Goal: Information Seeking & Learning: Learn about a topic

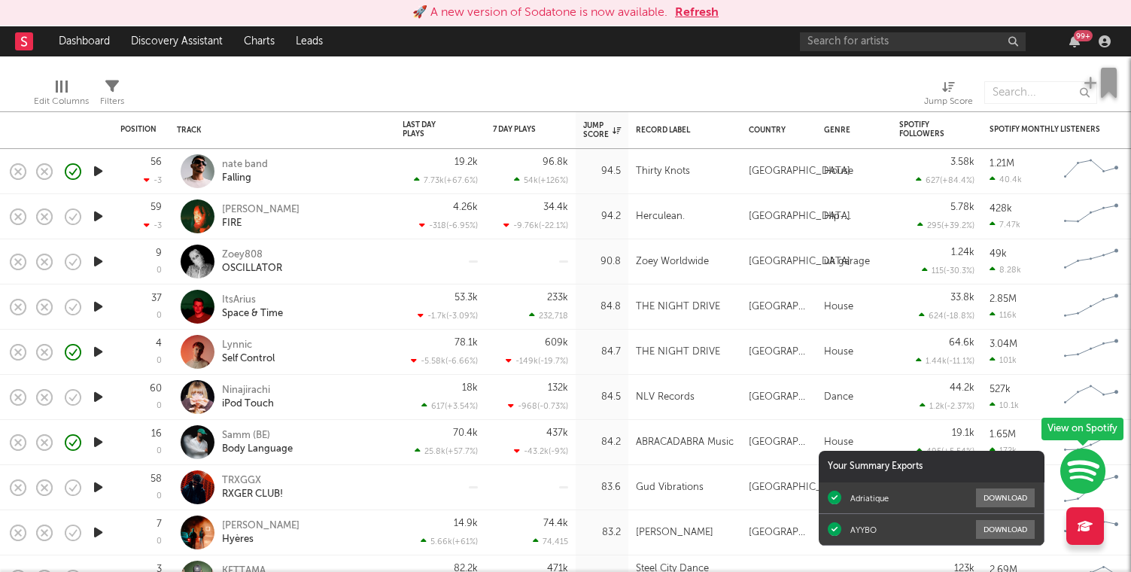
click at [689, 9] on button "Refresh" at bounding box center [697, 13] width 44 height 18
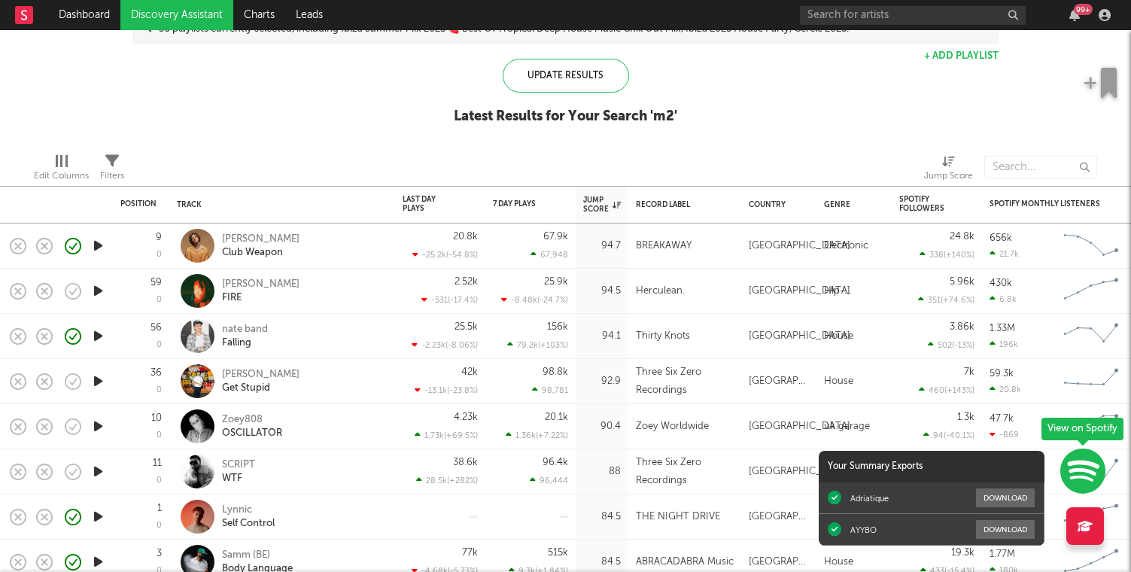
click at [97, 251] on icon "button" at bounding box center [98, 245] width 16 height 19
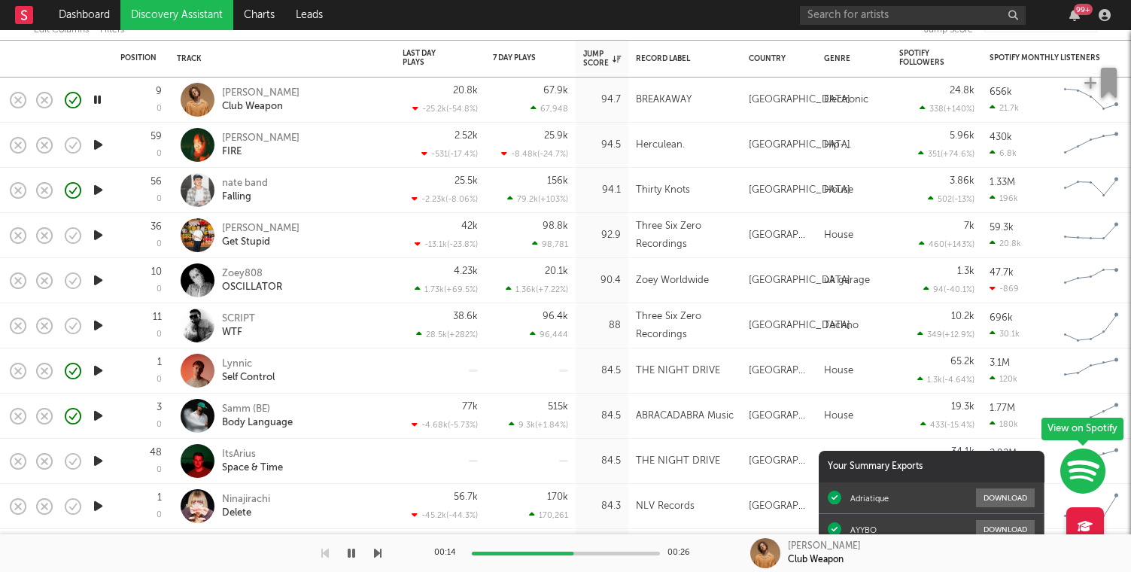
click at [99, 142] on icon "button" at bounding box center [98, 144] width 16 height 19
click at [99, 150] on icon "button" at bounding box center [97, 144] width 14 height 19
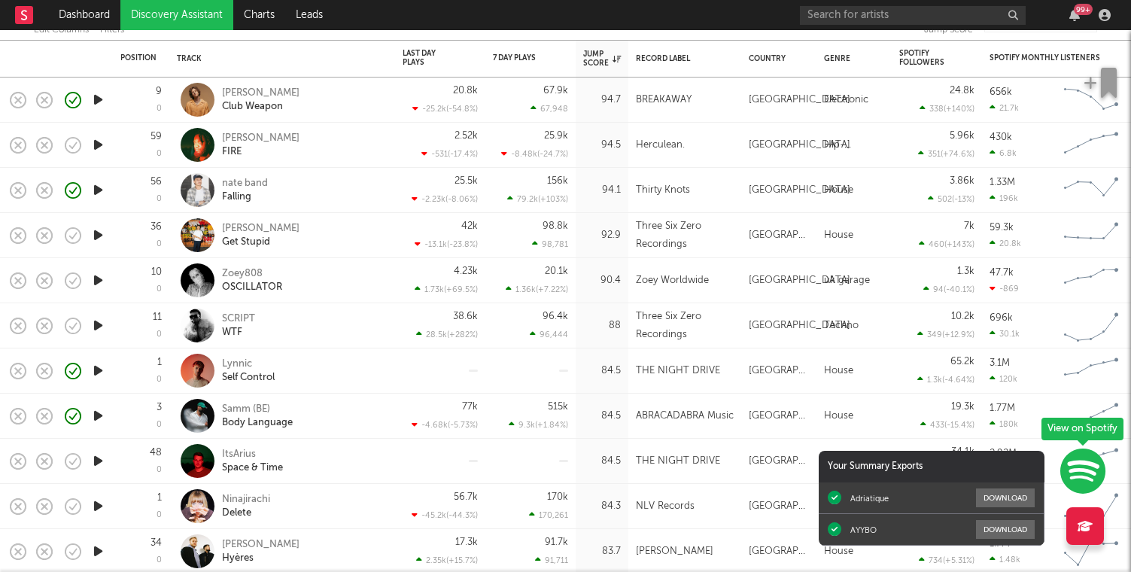
click at [99, 150] on icon "button" at bounding box center [98, 144] width 16 height 19
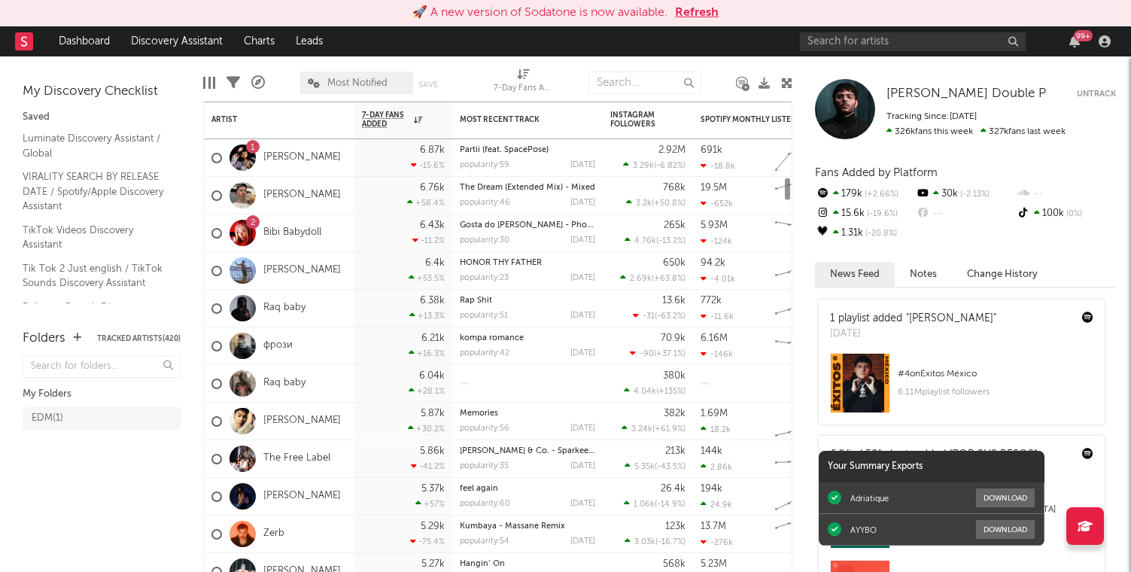
scroll to position [106, 0]
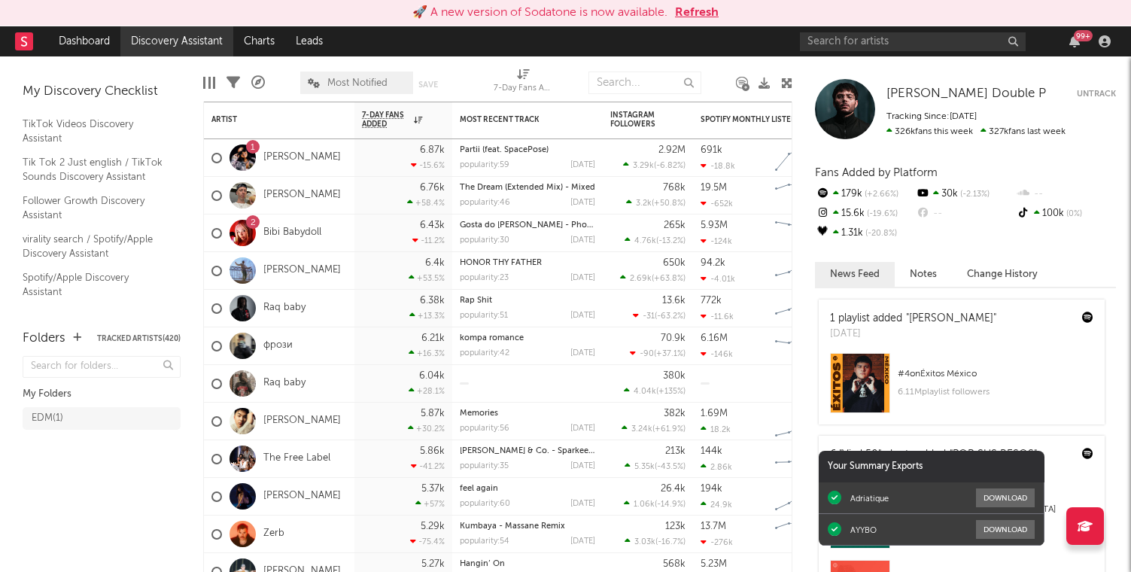
click at [173, 44] on link "Discovery Assistant" at bounding box center [176, 41] width 113 height 30
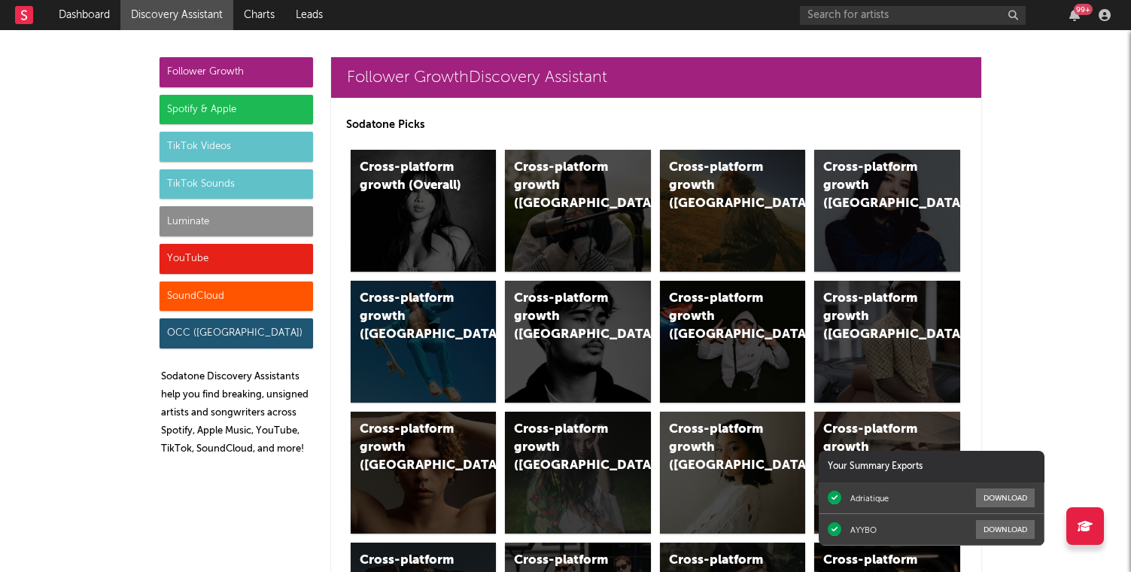
click at [264, 60] on div "Follower Growth" at bounding box center [237, 72] width 154 height 30
click at [447, 199] on div "Cross-platform growth (Overall)" at bounding box center [424, 211] width 146 height 122
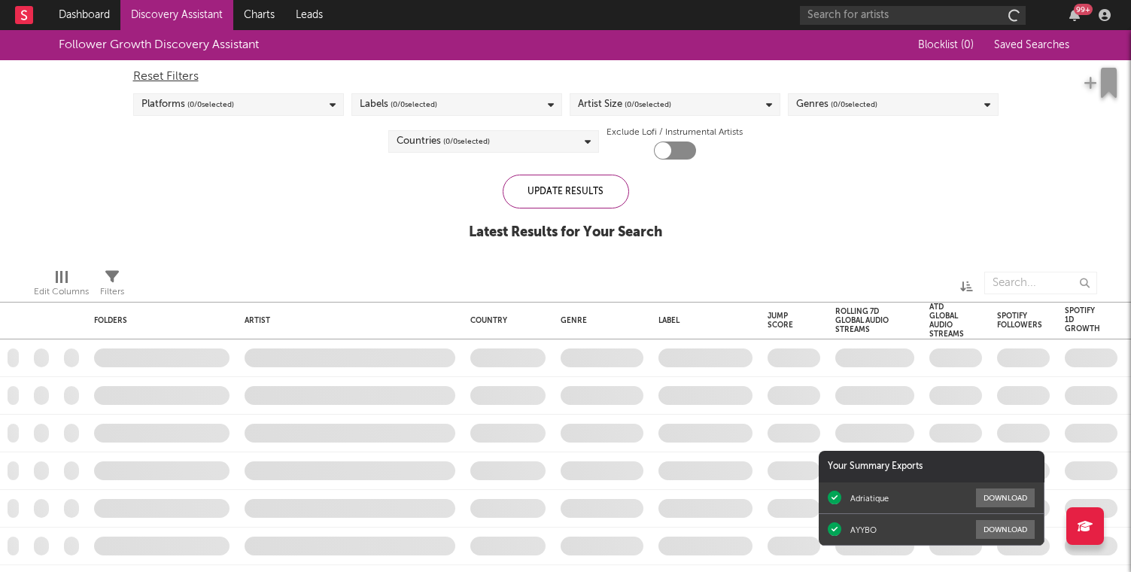
checkbox input "true"
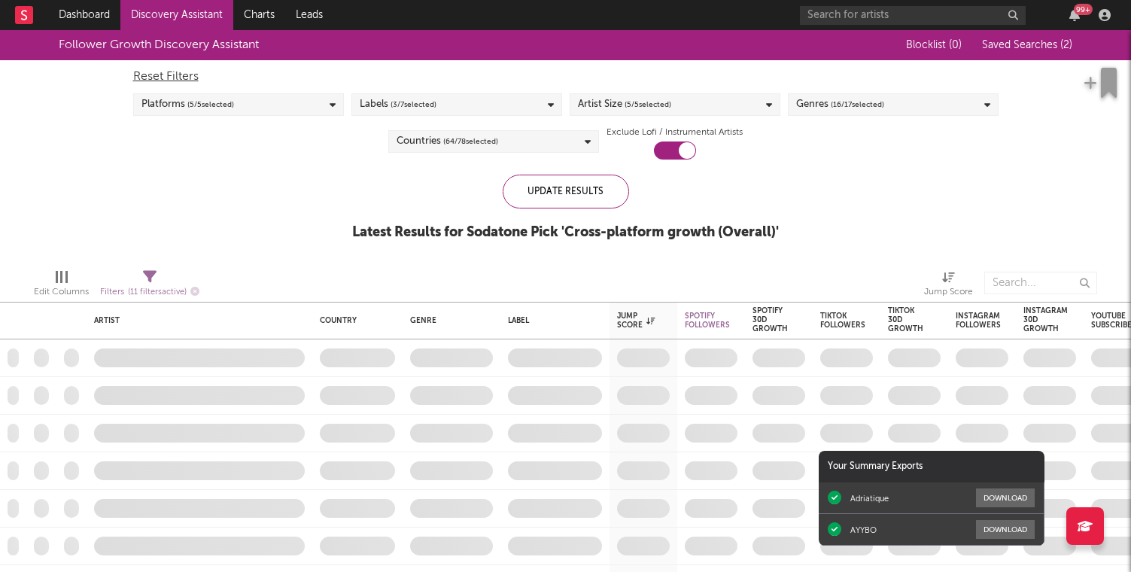
click at [1044, 41] on span "Saved Searches ( 2 )" at bounding box center [1027, 45] width 90 height 11
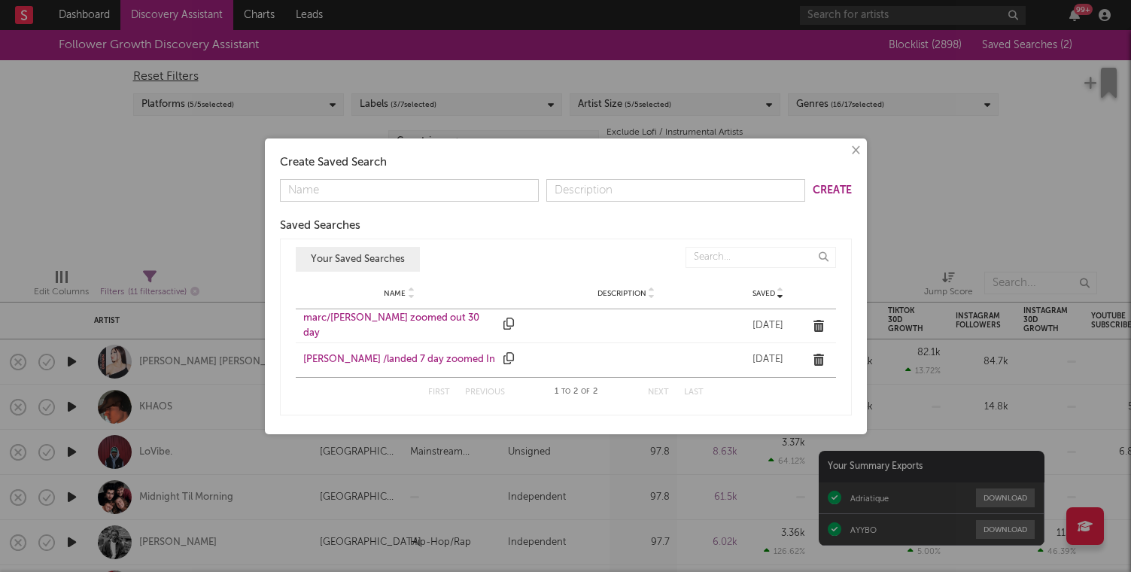
click at [383, 360] on div "marc /landed 7 day zoomed In" at bounding box center [399, 359] width 193 height 15
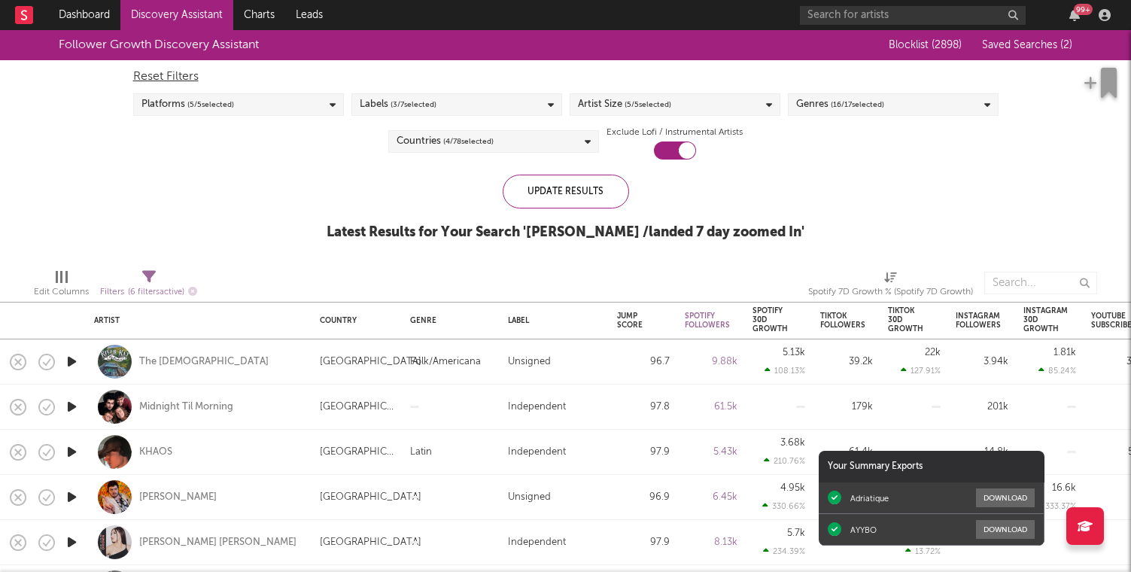
click at [1074, 10] on div "99 +" at bounding box center [1083, 9] width 19 height 11
click at [914, 0] on div "99 +" at bounding box center [958, 15] width 316 height 30
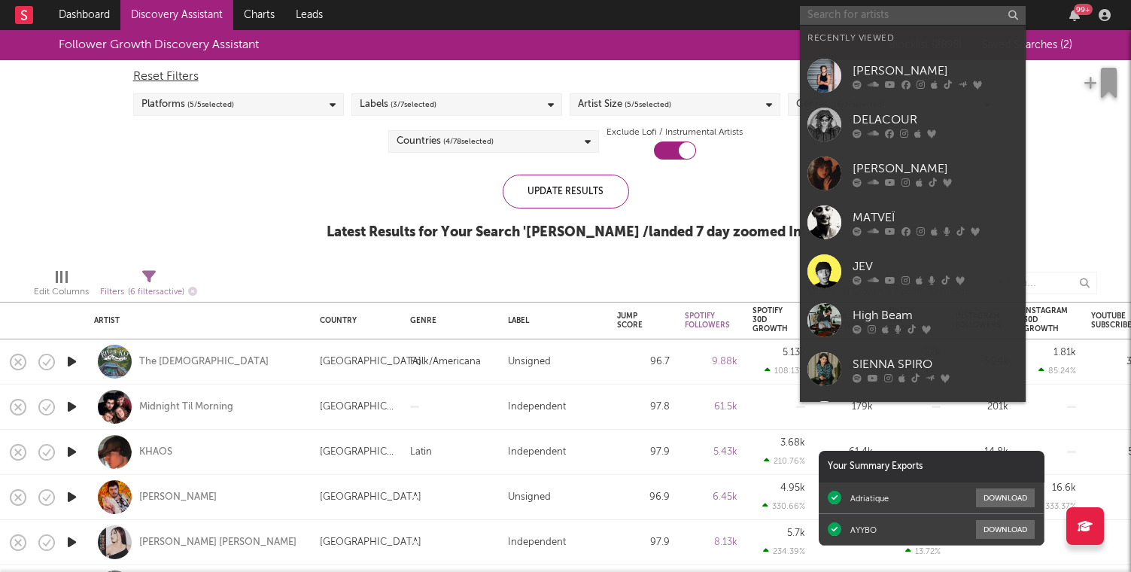
click at [903, 14] on input "text" at bounding box center [913, 15] width 226 height 19
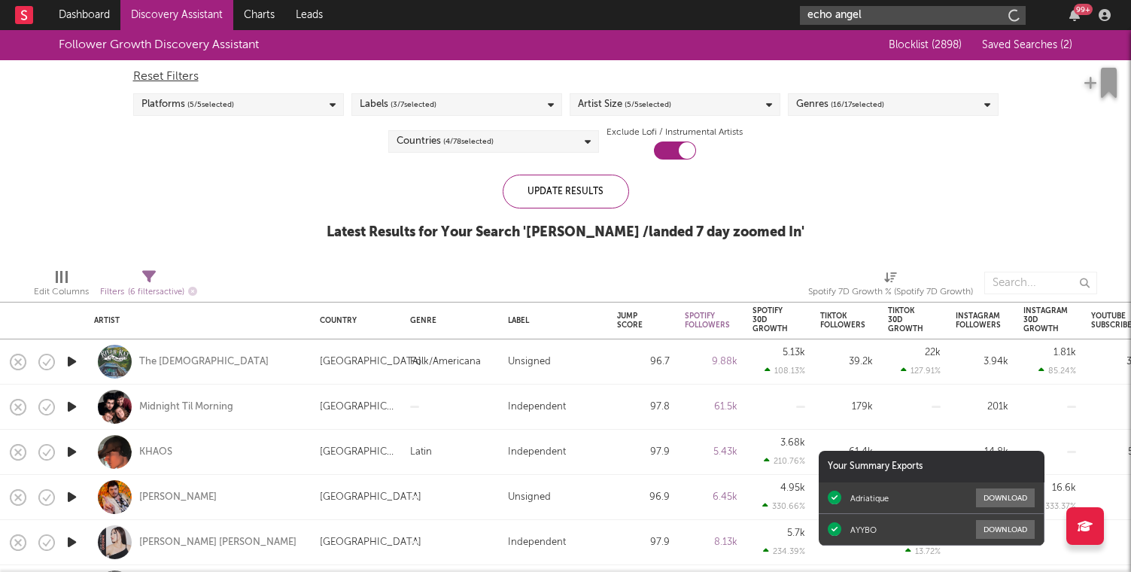
type input "echo angel"
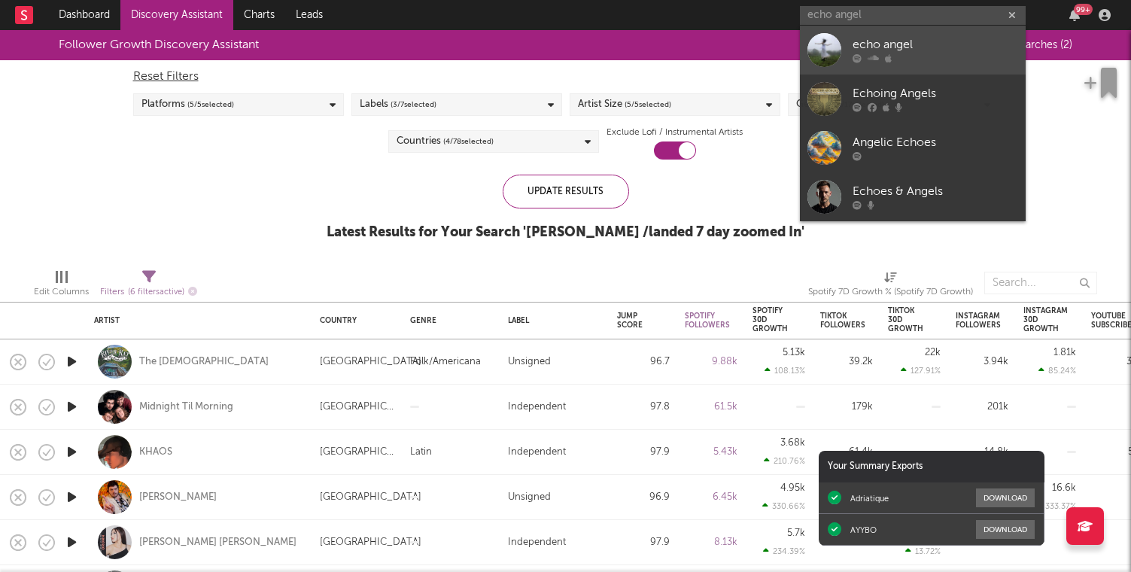
click at [884, 50] on div "echo angel" at bounding box center [936, 45] width 166 height 18
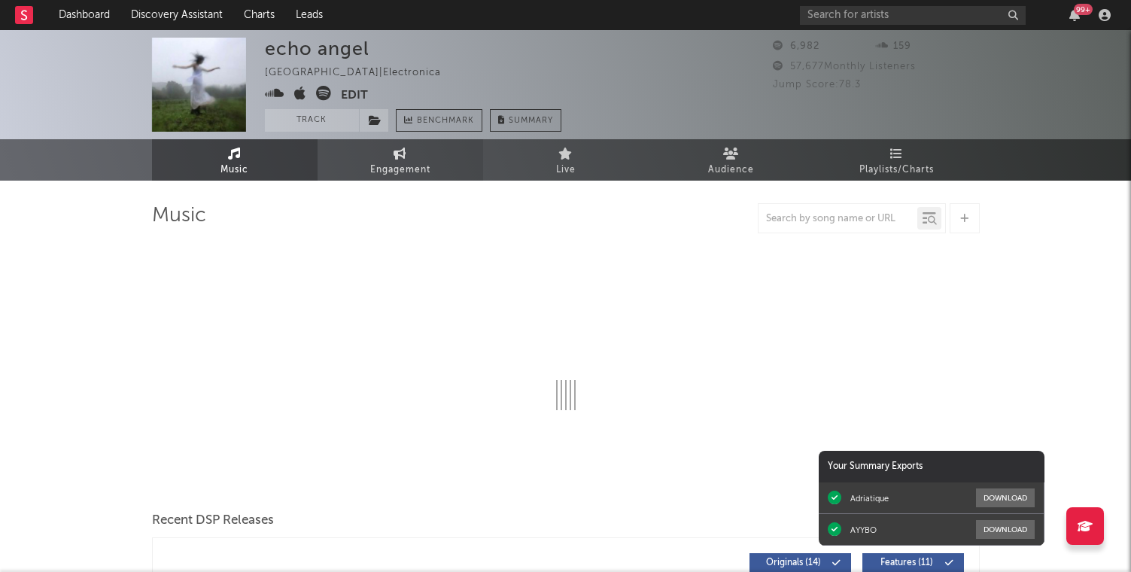
select select "1w"
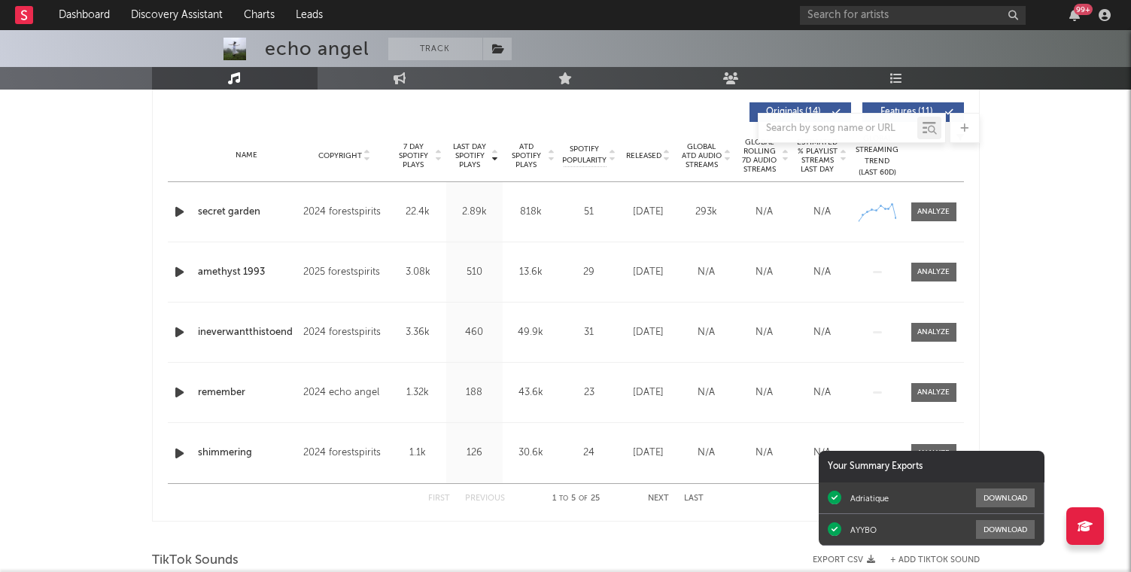
scroll to position [580, 0]
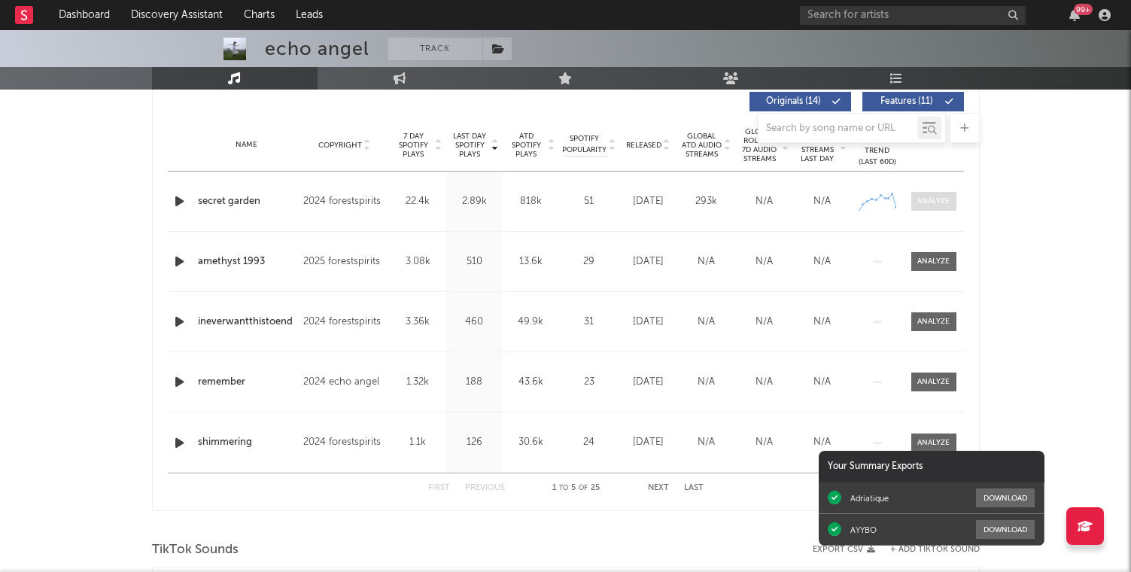
click at [936, 208] on span at bounding box center [934, 201] width 45 height 19
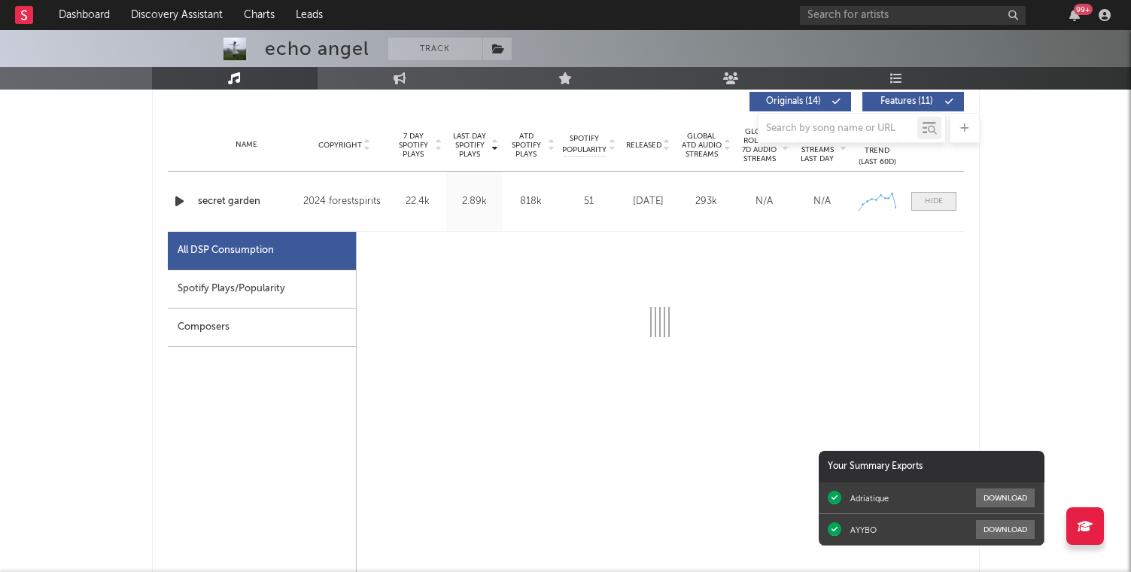
select select "6m"
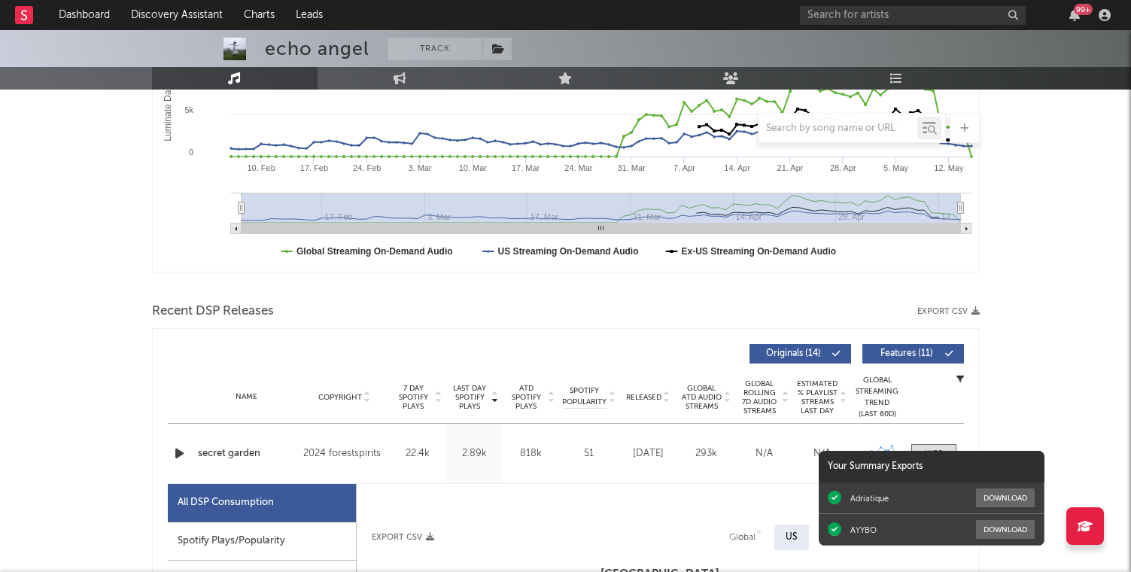
scroll to position [331, 0]
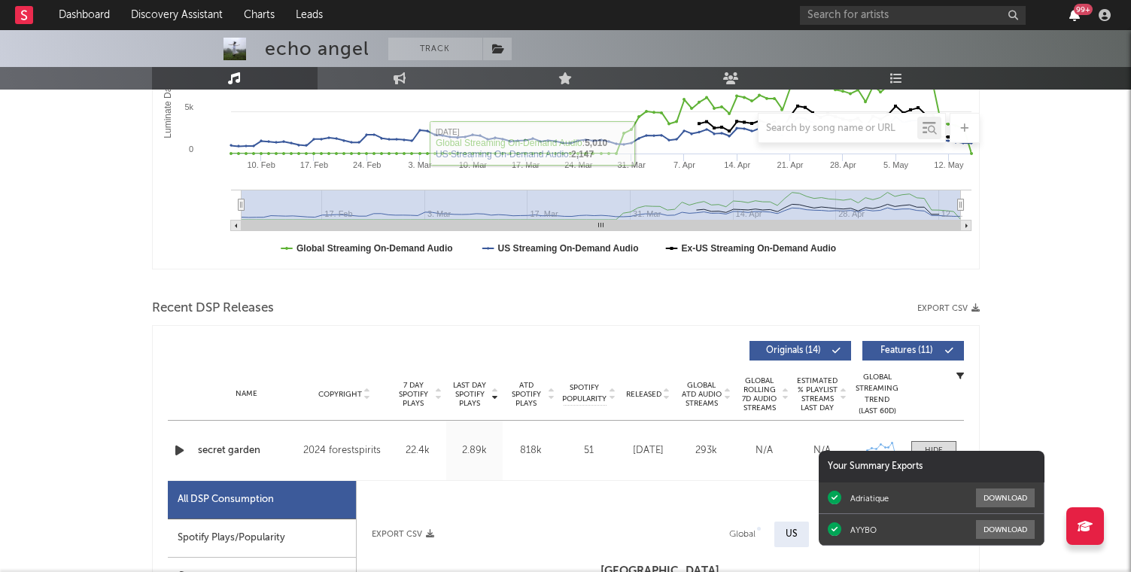
click at [1076, 16] on icon "button" at bounding box center [1075, 15] width 11 height 12
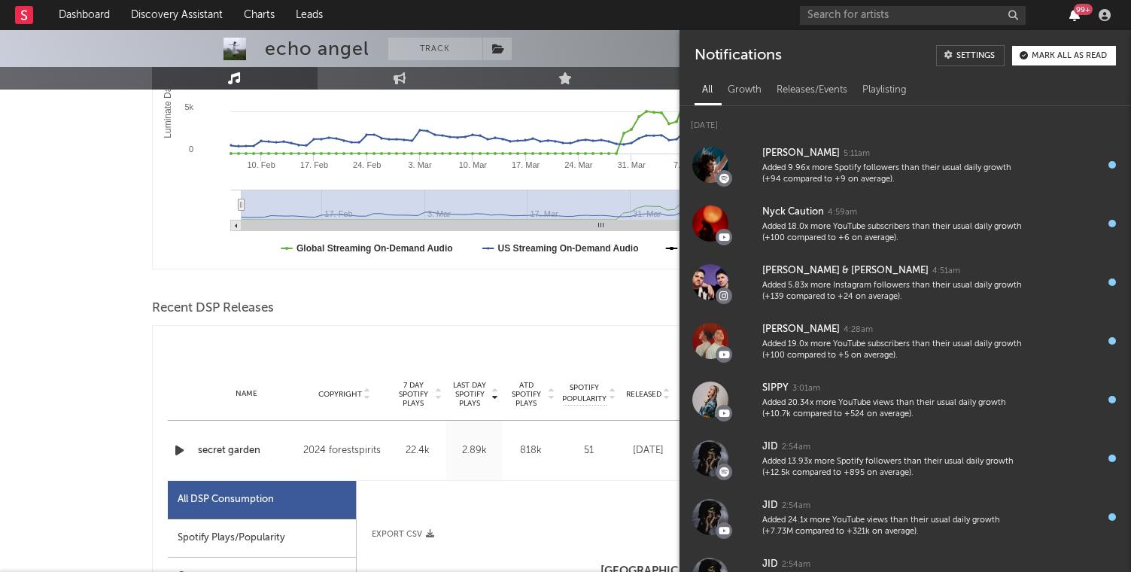
click at [1076, 16] on icon "button" at bounding box center [1075, 15] width 11 height 12
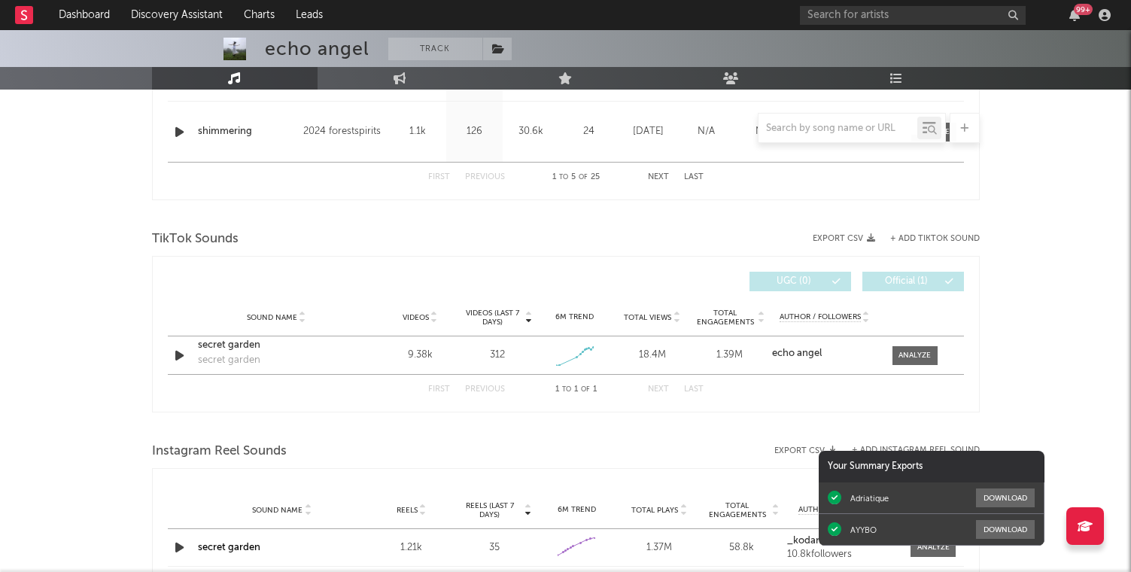
scroll to position [1688, 0]
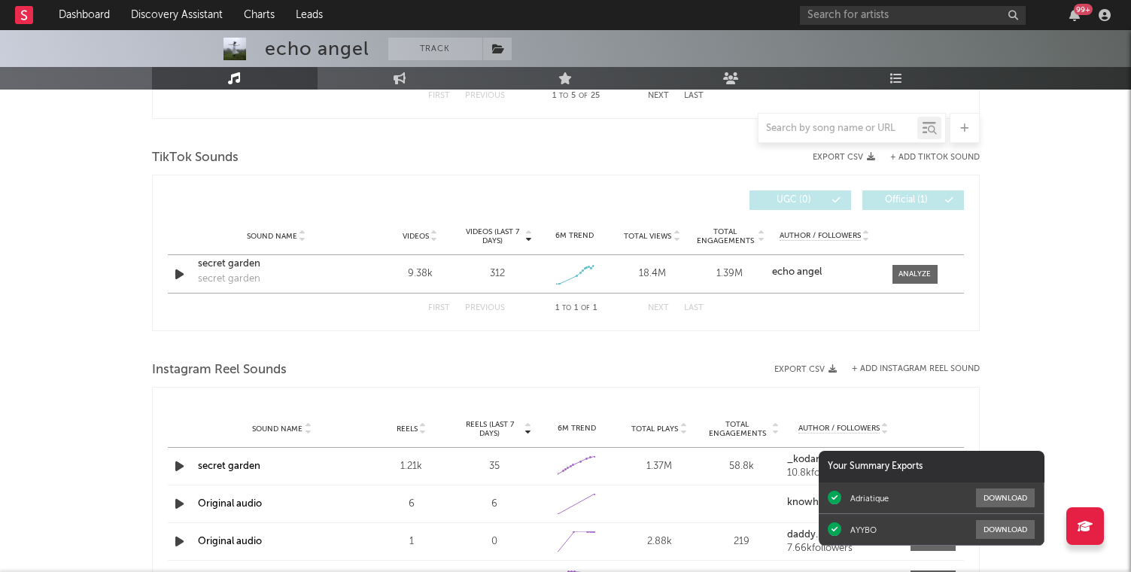
click at [560, 157] on div "TikTok Sounds" at bounding box center [566, 158] width 828 height 26
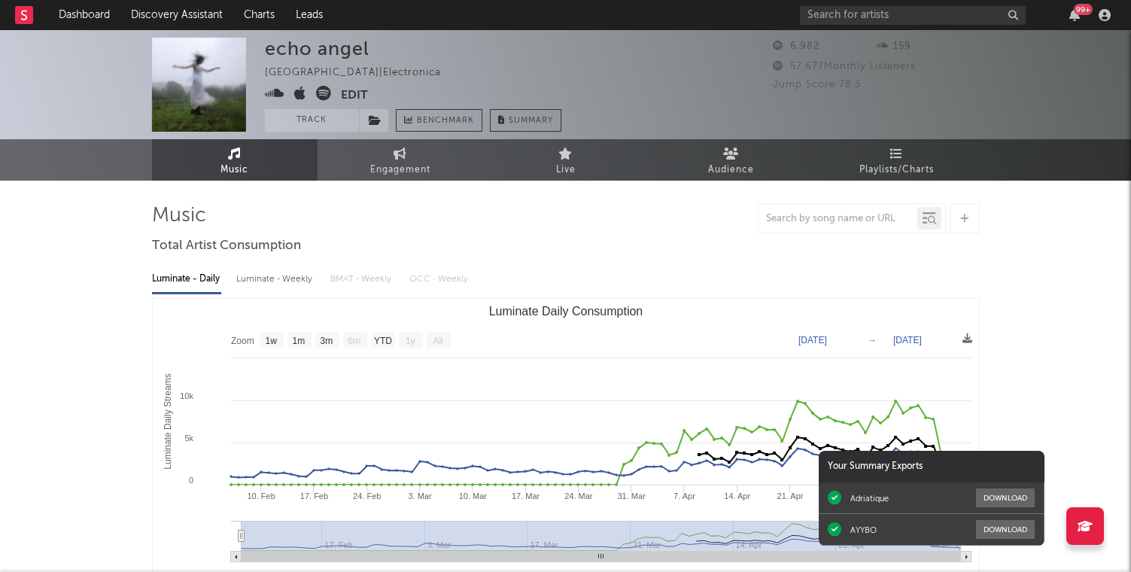
select select "1w"
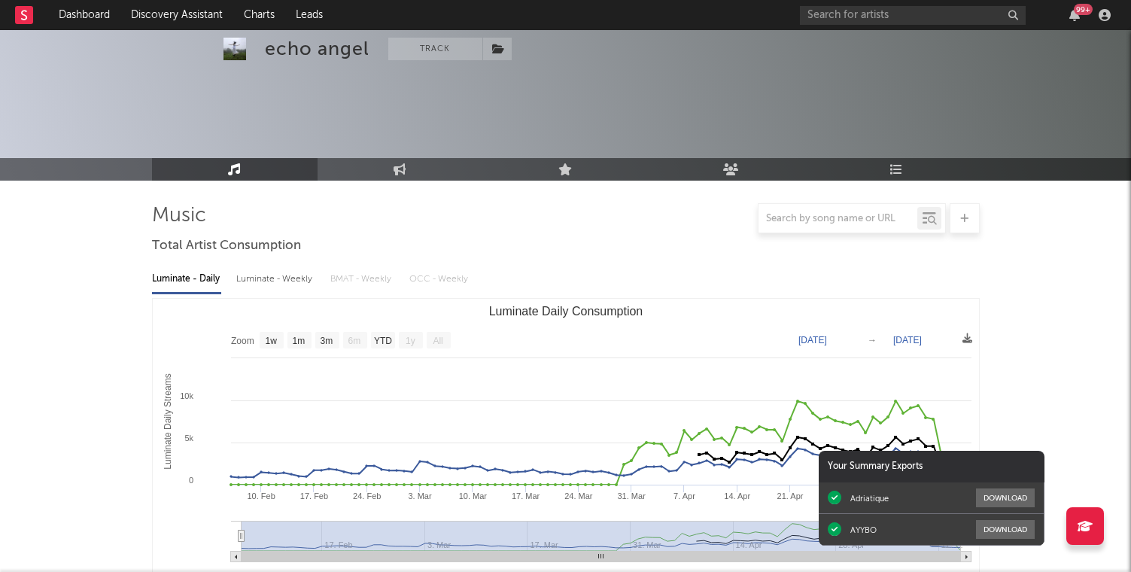
scroll to position [1543, 0]
